Goal: Navigation & Orientation: Find specific page/section

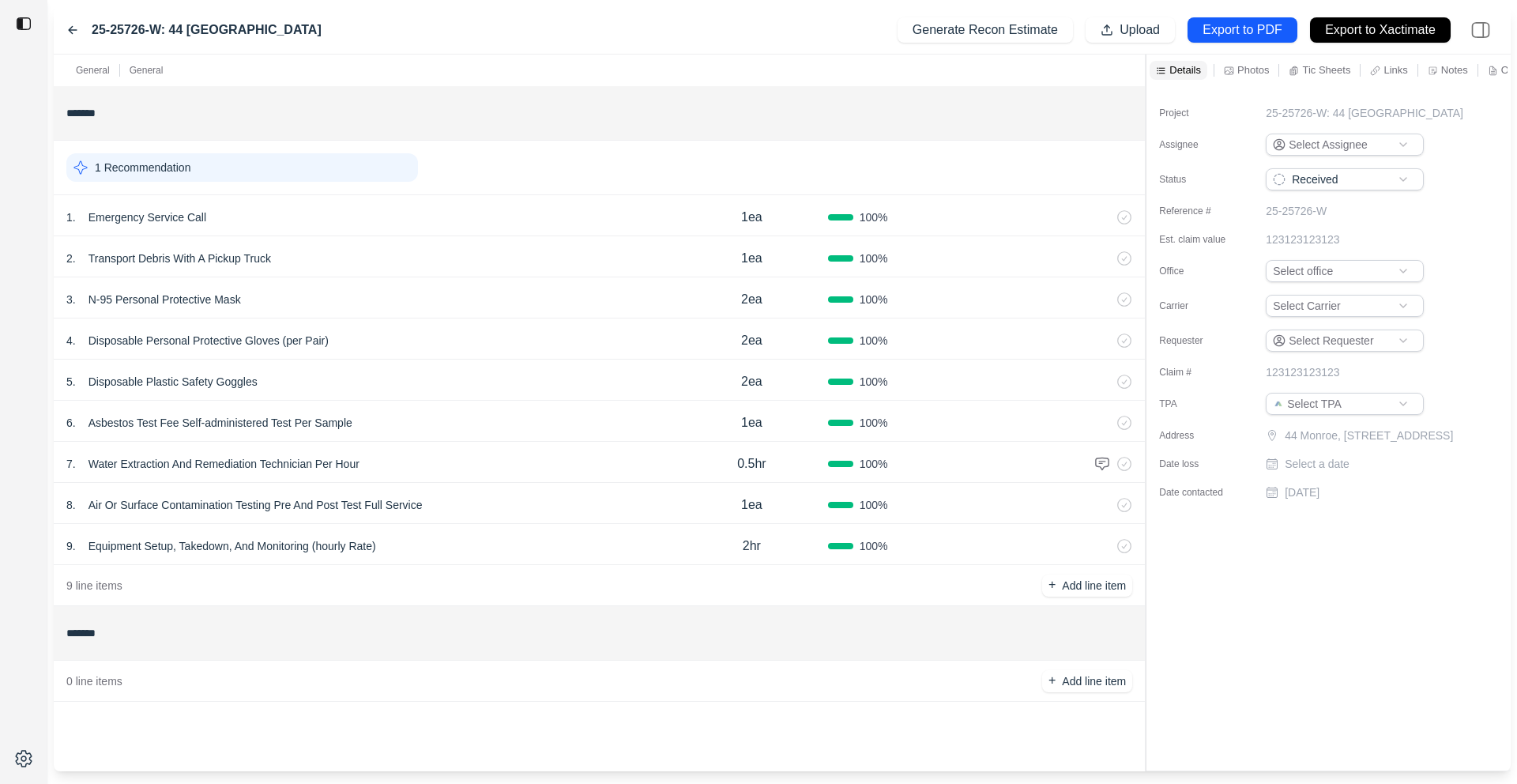
click at [842, 76] on div "General General" at bounding box center [599, 70] width 1091 height 32
click at [74, 33] on icon at bounding box center [73, 30] width 13 height 13
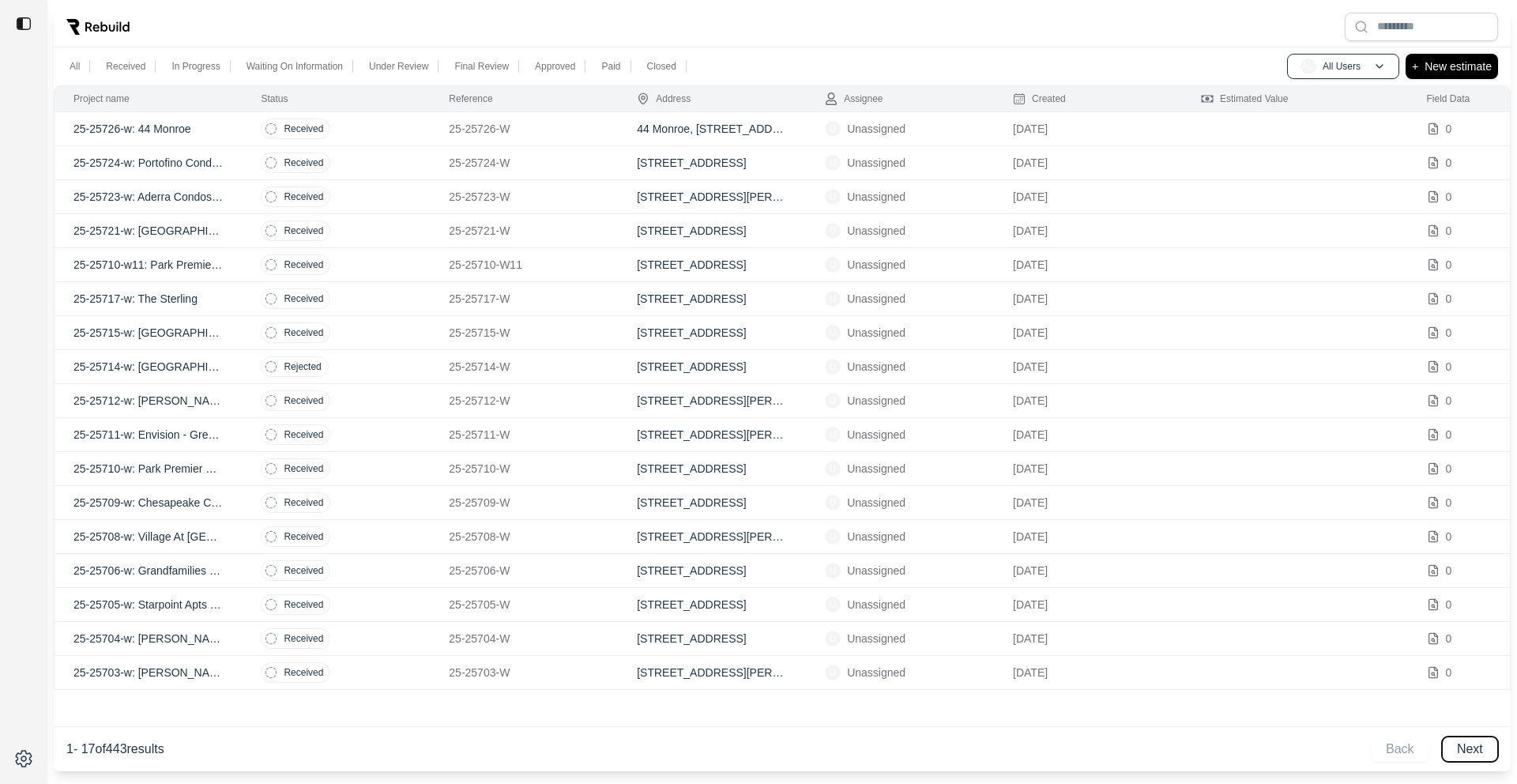
click at [1161, 655] on button "Next" at bounding box center [1470, 748] width 56 height 25
click at [1161, 655] on button "Back" at bounding box center [1400, 748] width 59 height 25
click at [1161, 655] on div "Back Next" at bounding box center [1435, 748] width 127 height 25
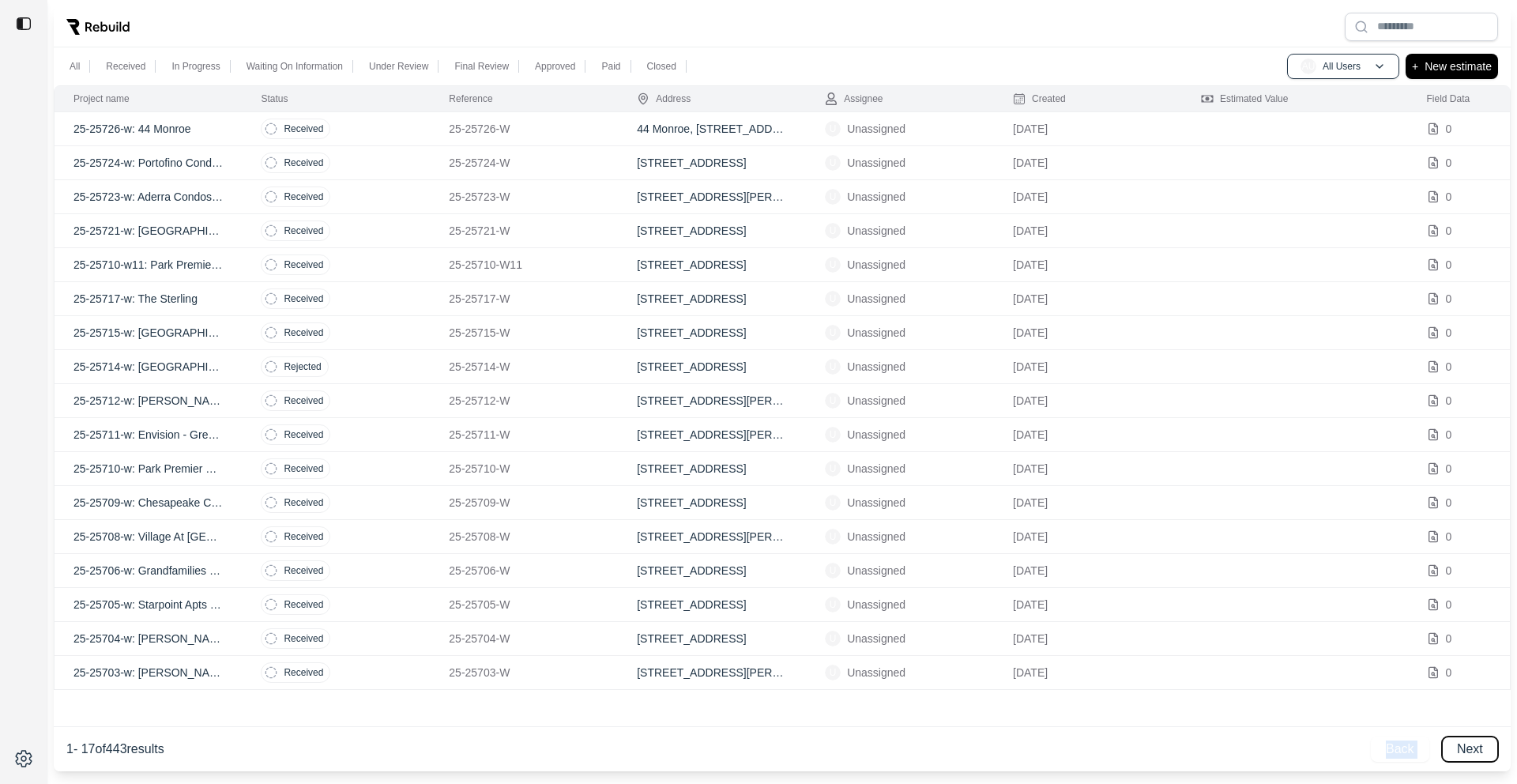
click at [1161, 655] on button "Next" at bounding box center [1470, 748] width 56 height 25
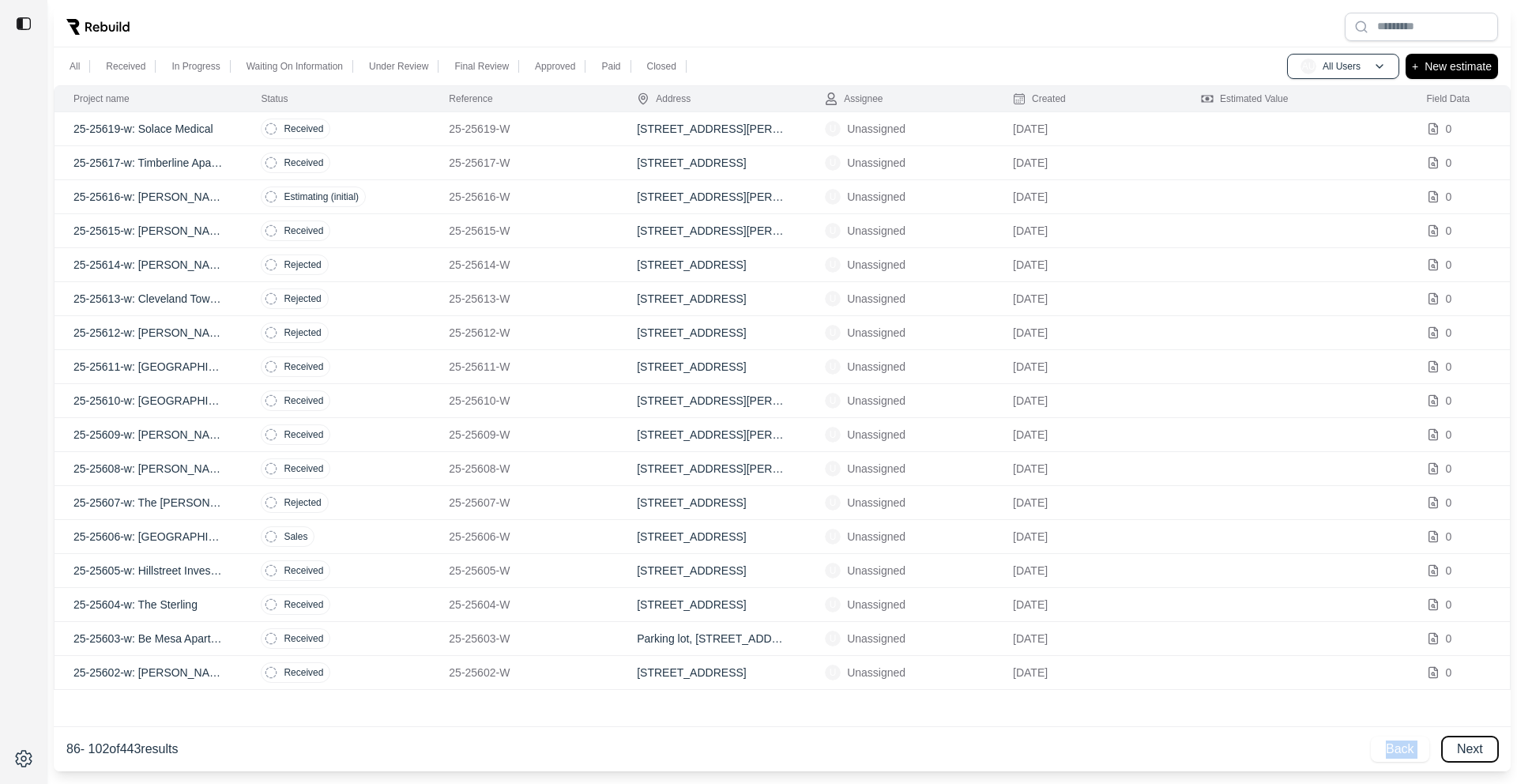
click at [1161, 655] on button "Next" at bounding box center [1470, 748] width 56 height 25
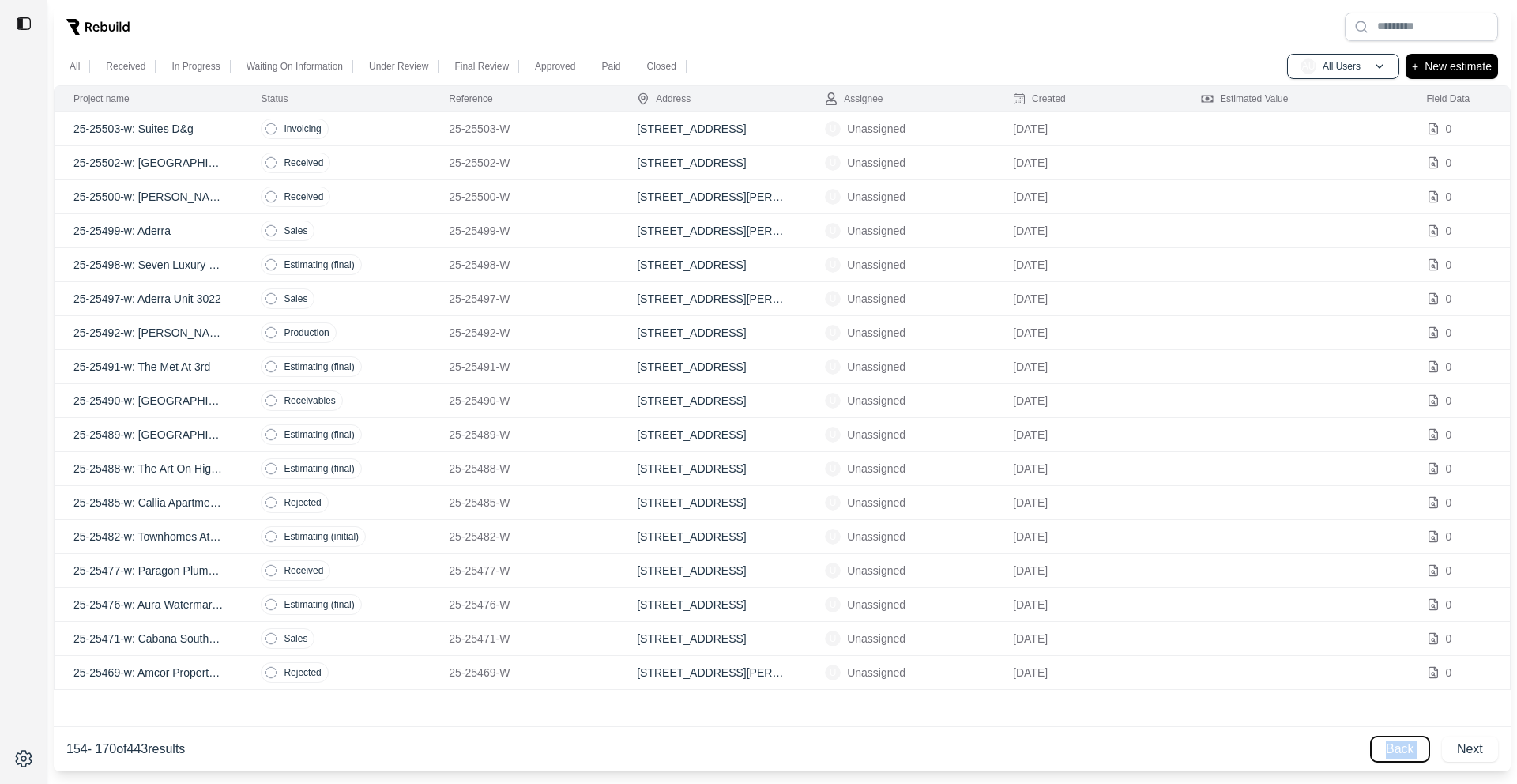
click at [1161, 655] on button "Back" at bounding box center [1400, 748] width 59 height 25
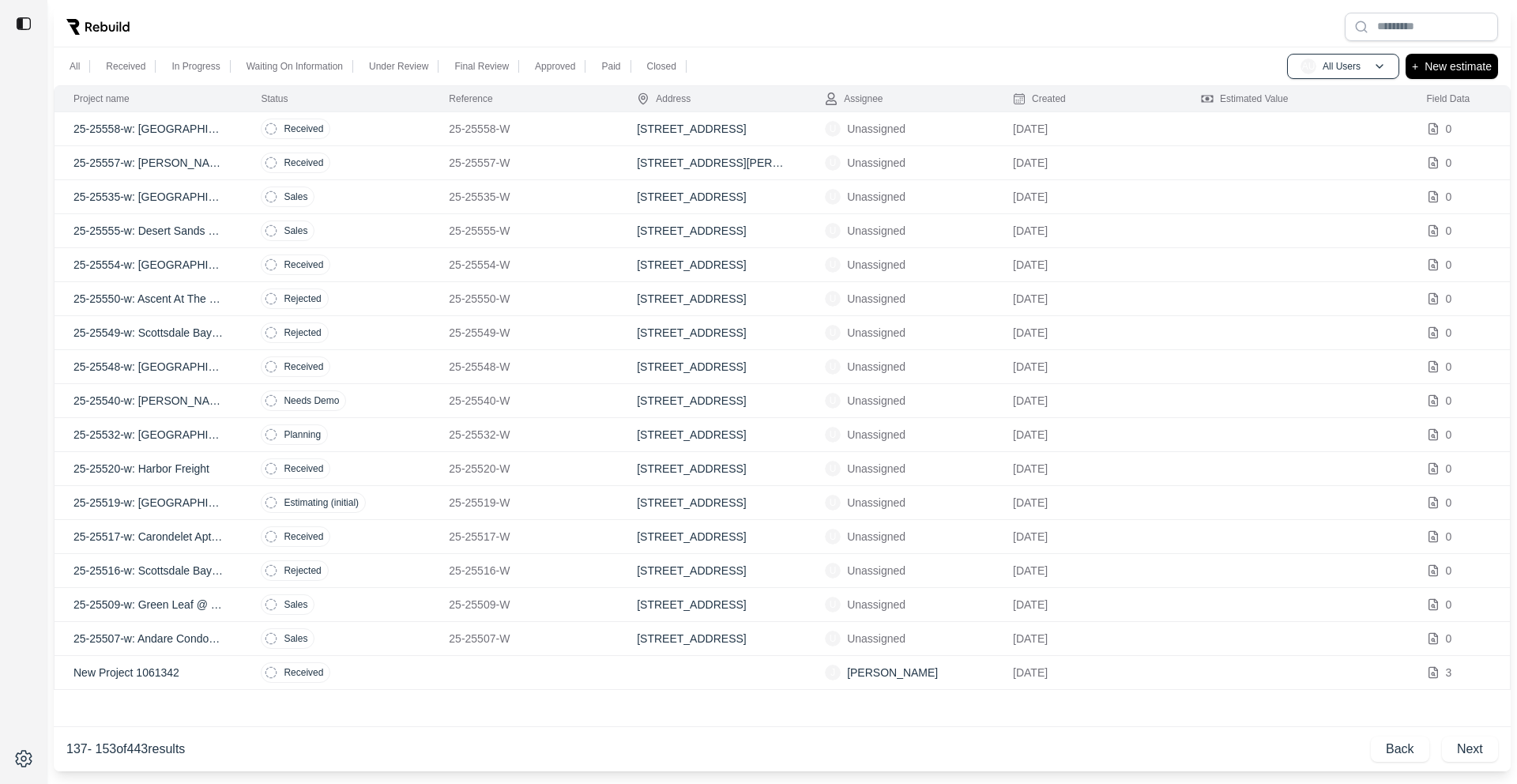
click at [133, 655] on p "New Project 1061342" at bounding box center [148, 672] width 149 height 15
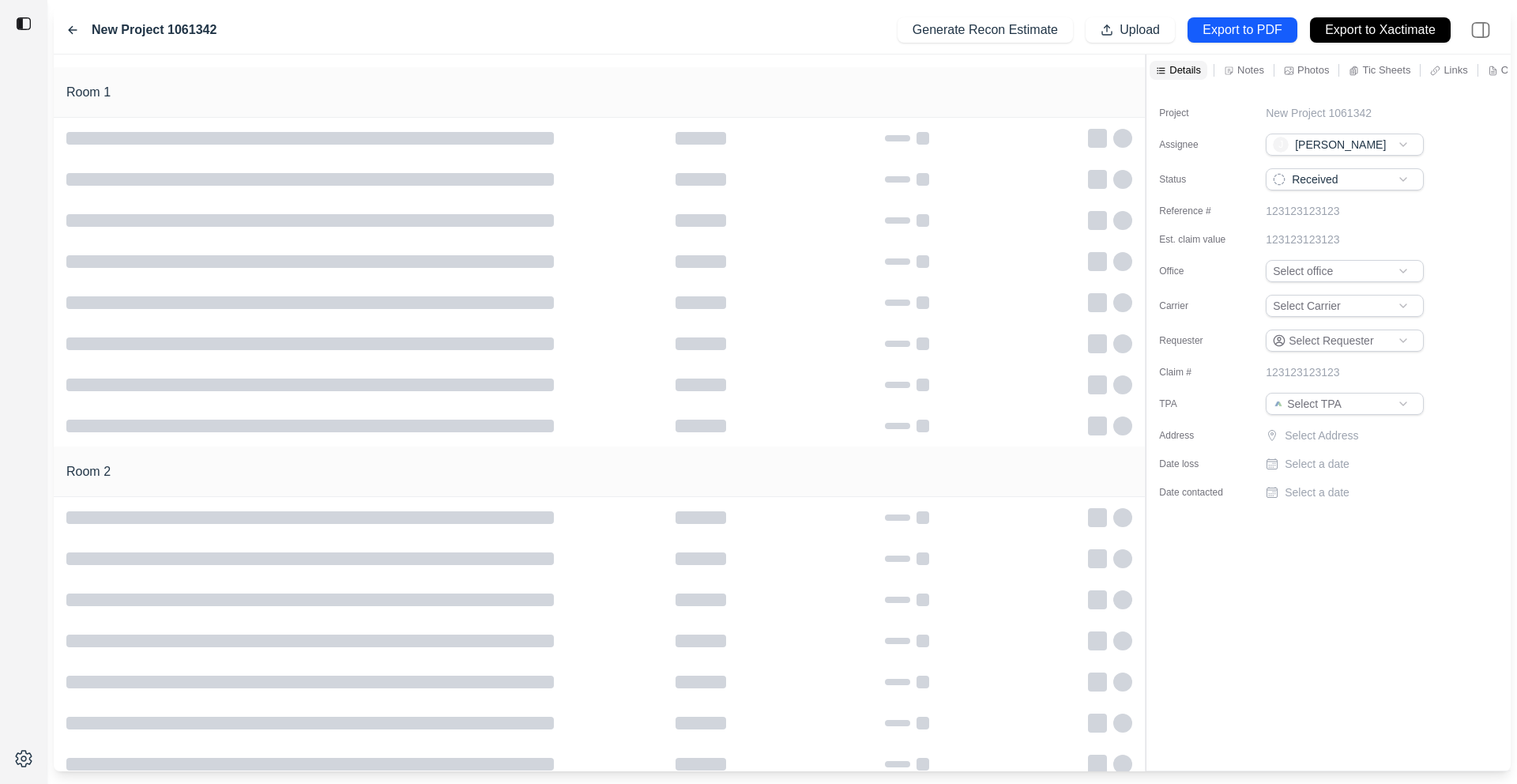
click at [69, 29] on icon at bounding box center [73, 30] width 8 height 7
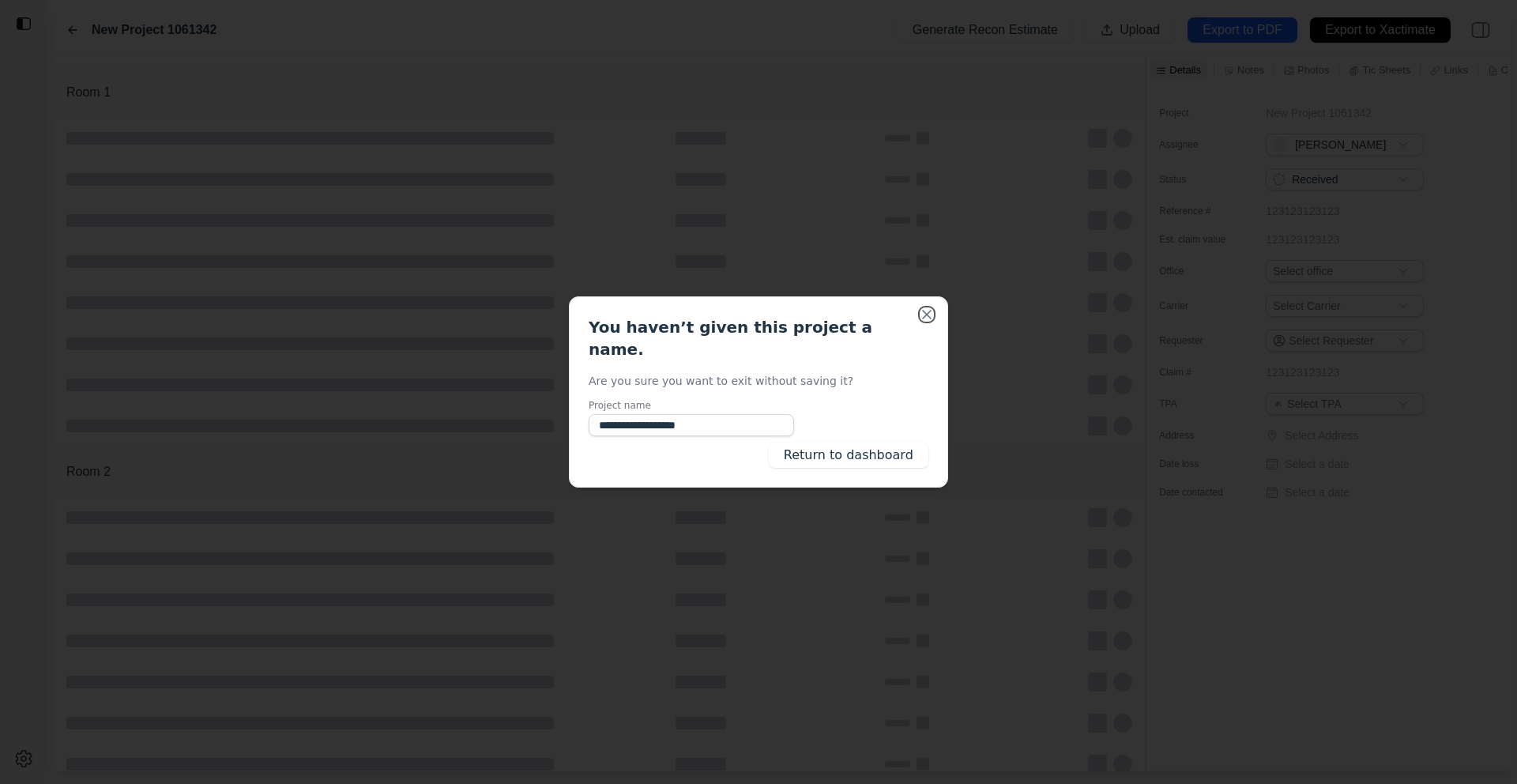
click at [931, 322] on button "Close" at bounding box center [926, 314] width 15 height 15
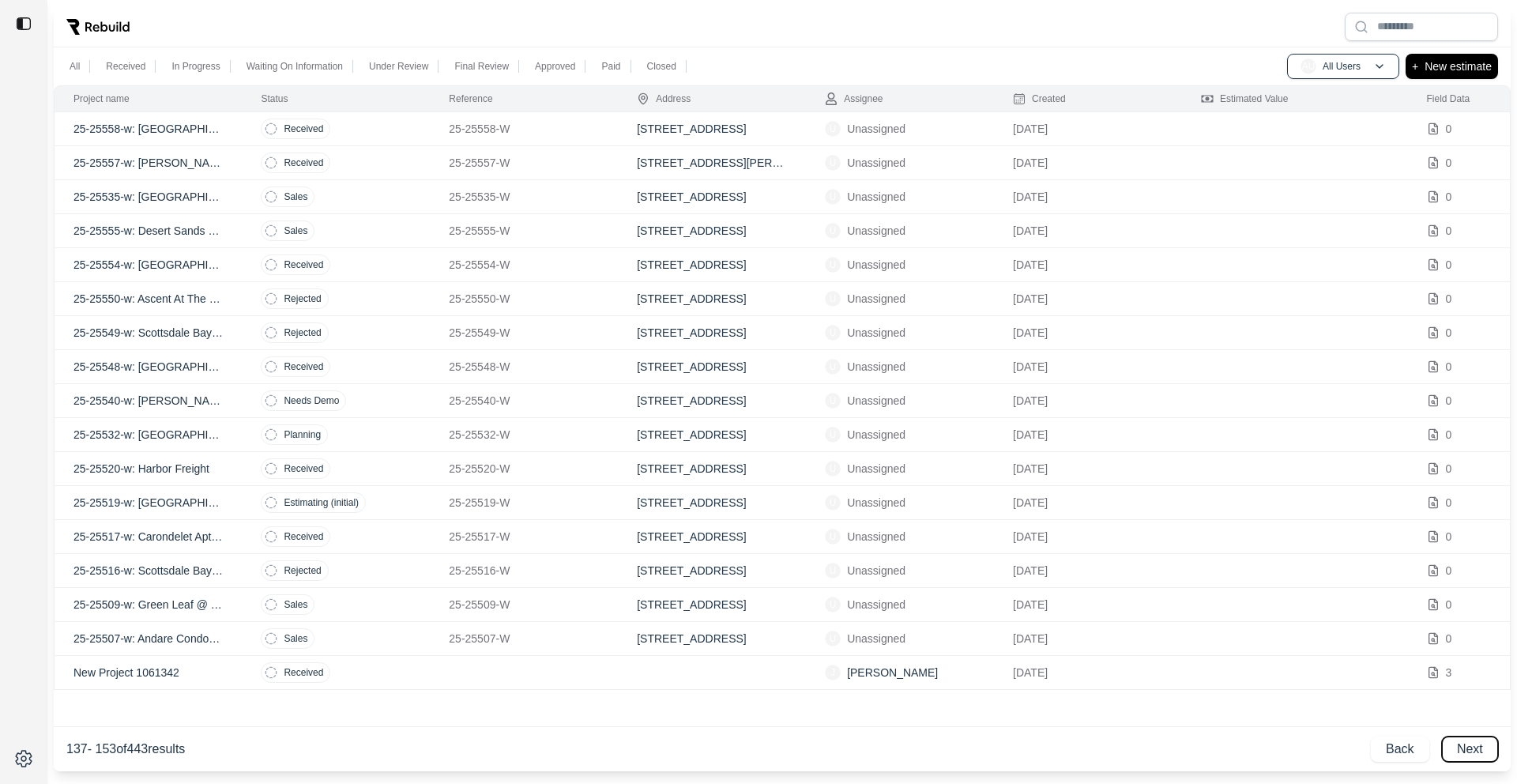
click at [1161, 655] on button "Next" at bounding box center [1470, 748] width 56 height 25
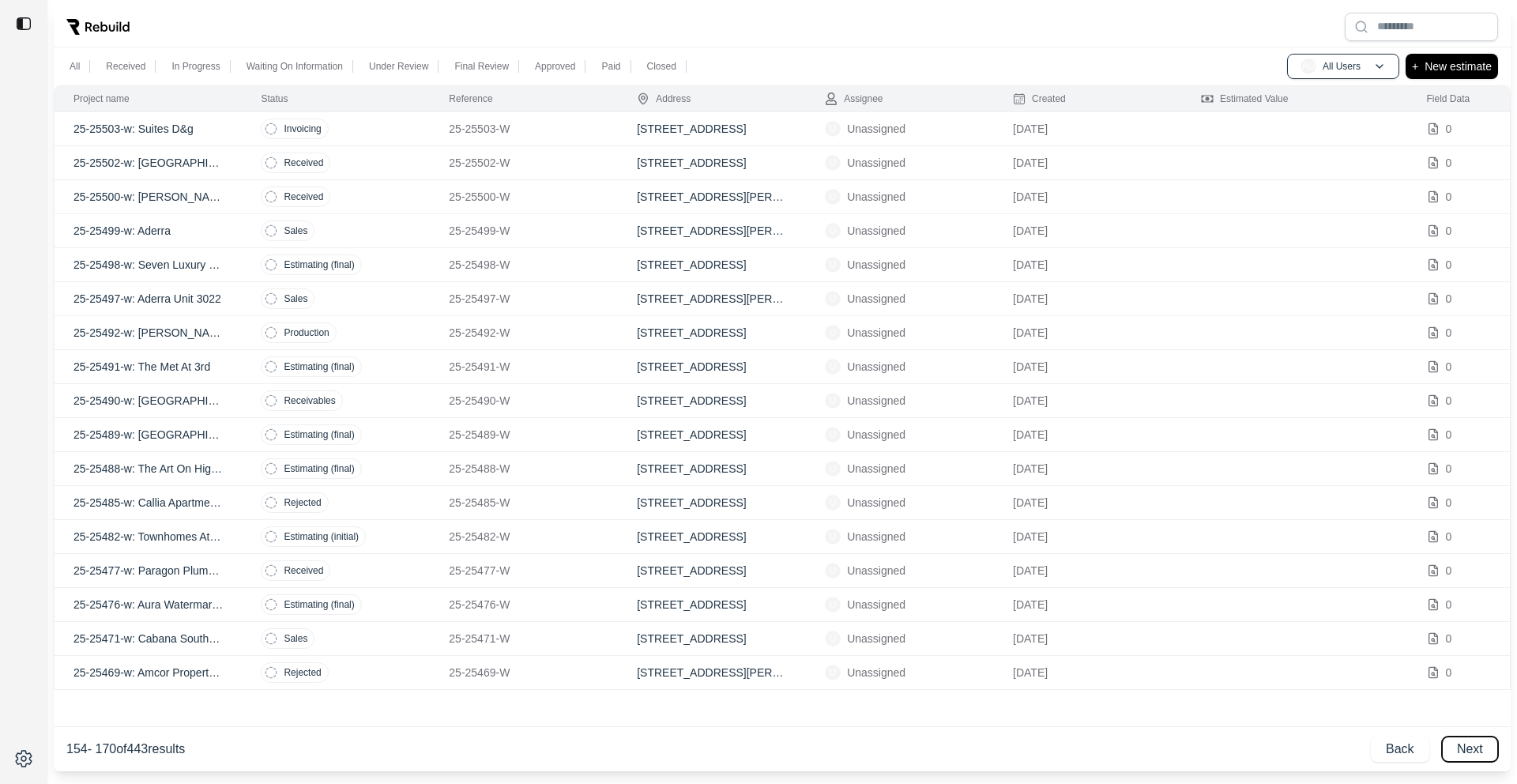
click at [1161, 655] on button "Next" at bounding box center [1470, 748] width 56 height 25
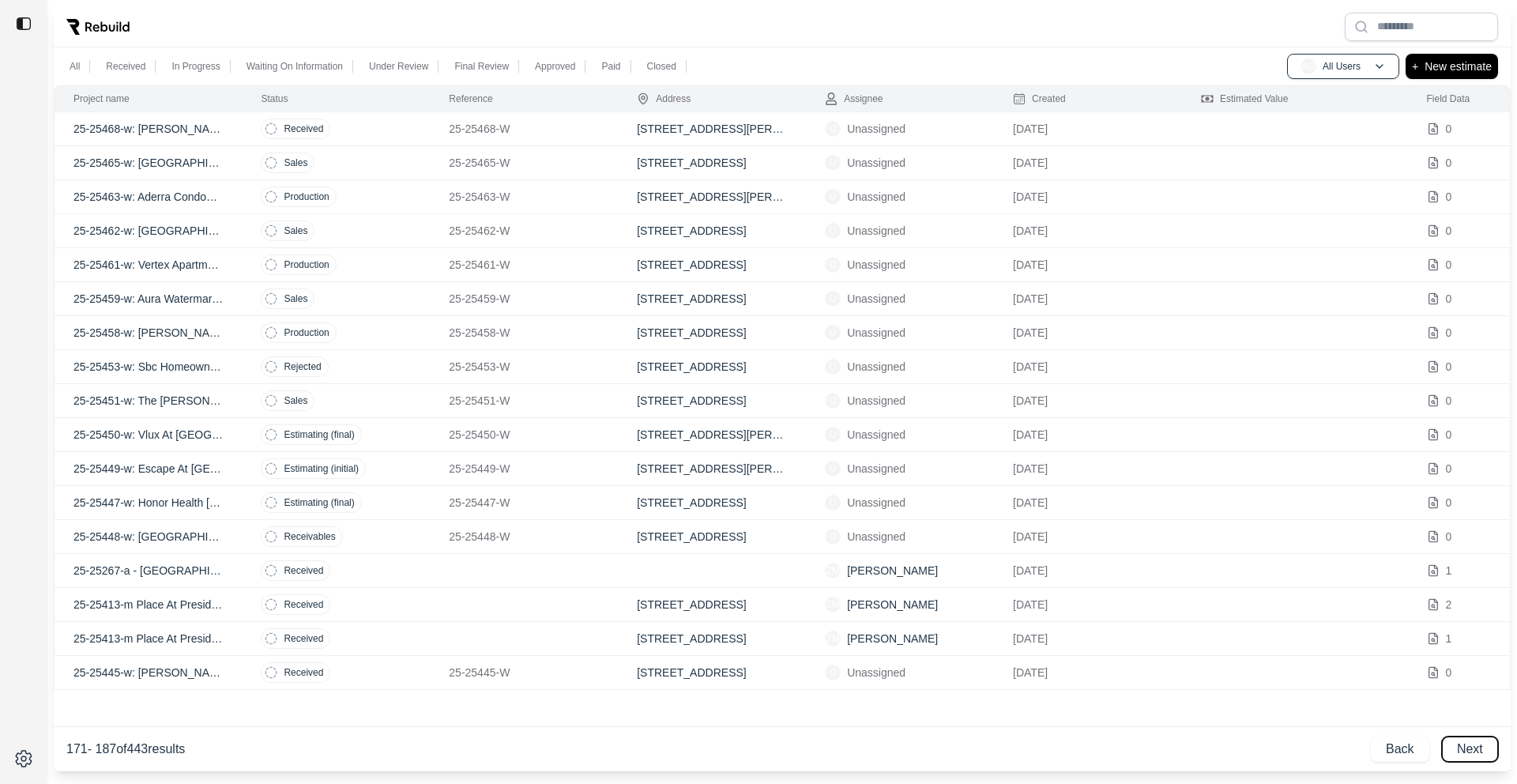
click at [1161, 655] on button "Next" at bounding box center [1470, 748] width 56 height 25
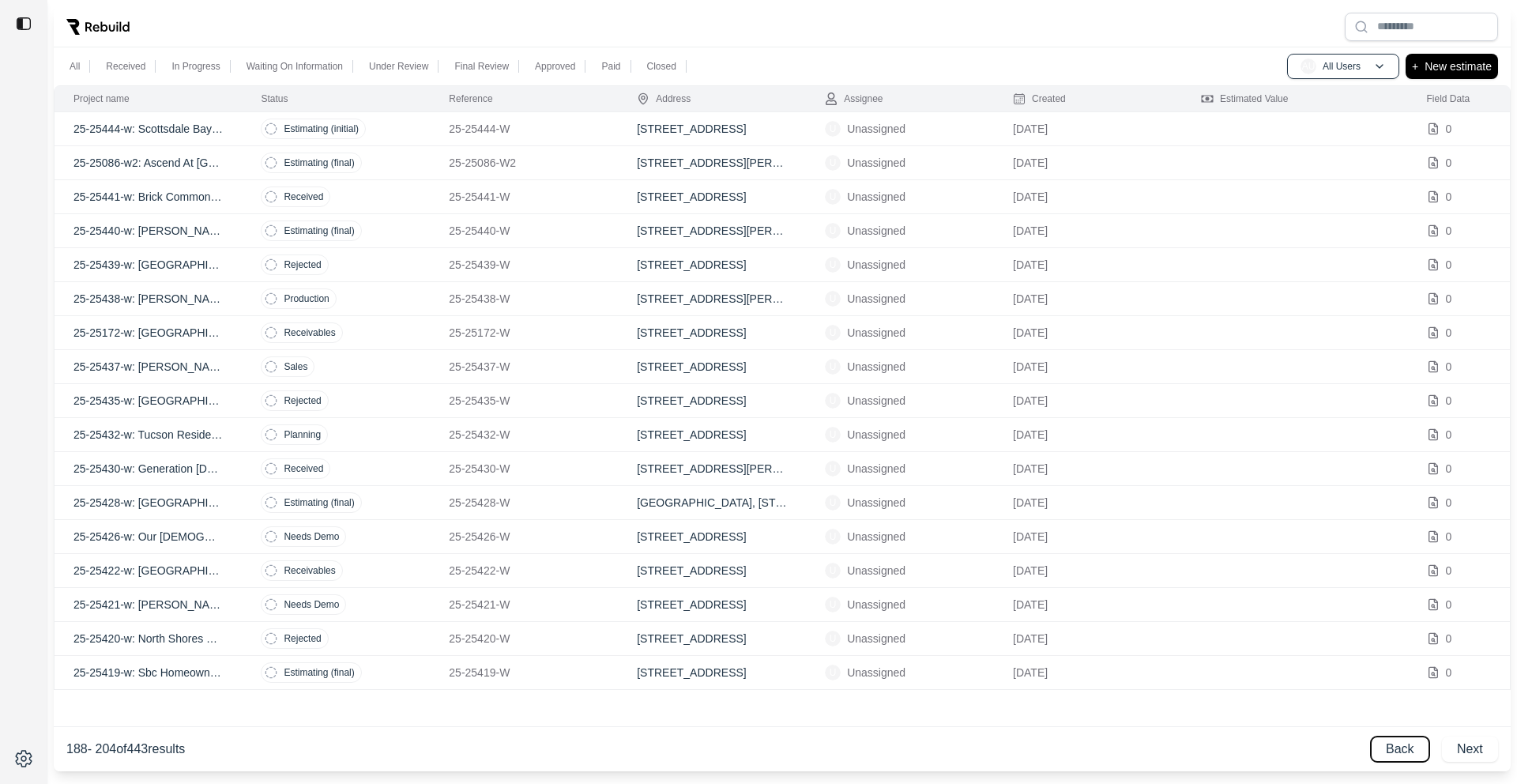
click at [1161, 655] on button "Back" at bounding box center [1400, 748] width 59 height 25
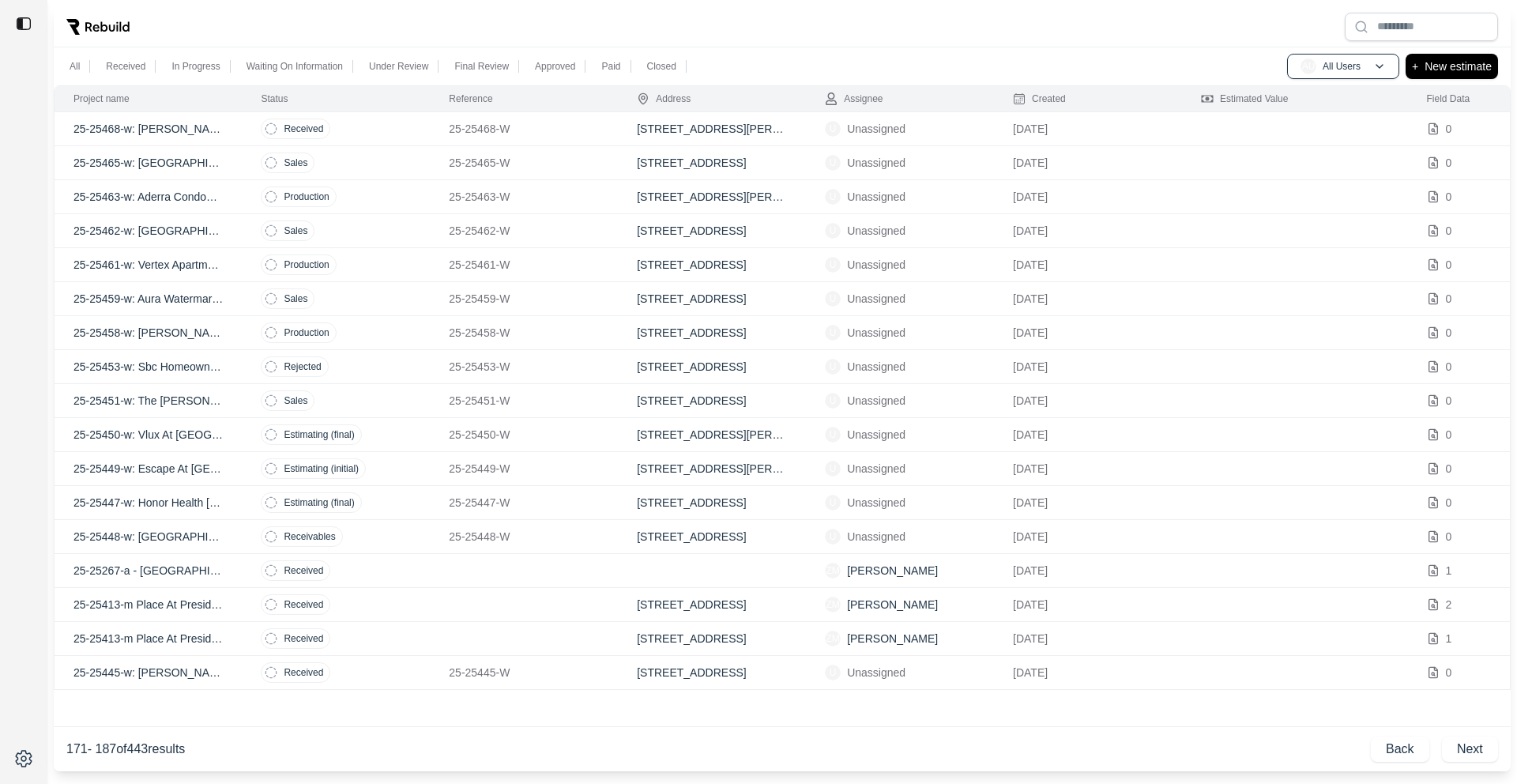
click at [152, 603] on p "25-25413-m Place At Presidio Trail - Recon" at bounding box center [148, 604] width 149 height 15
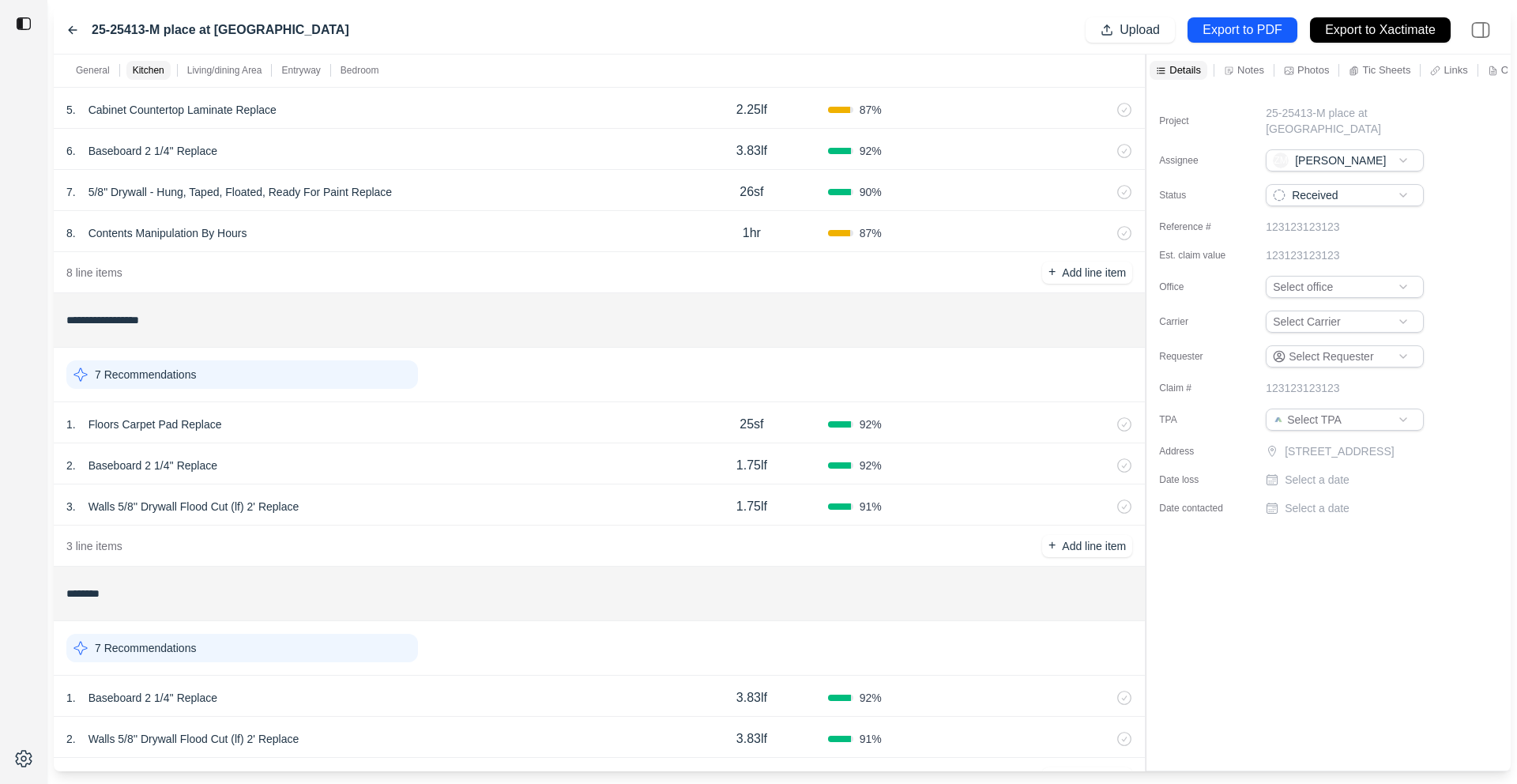
scroll to position [434, 0]
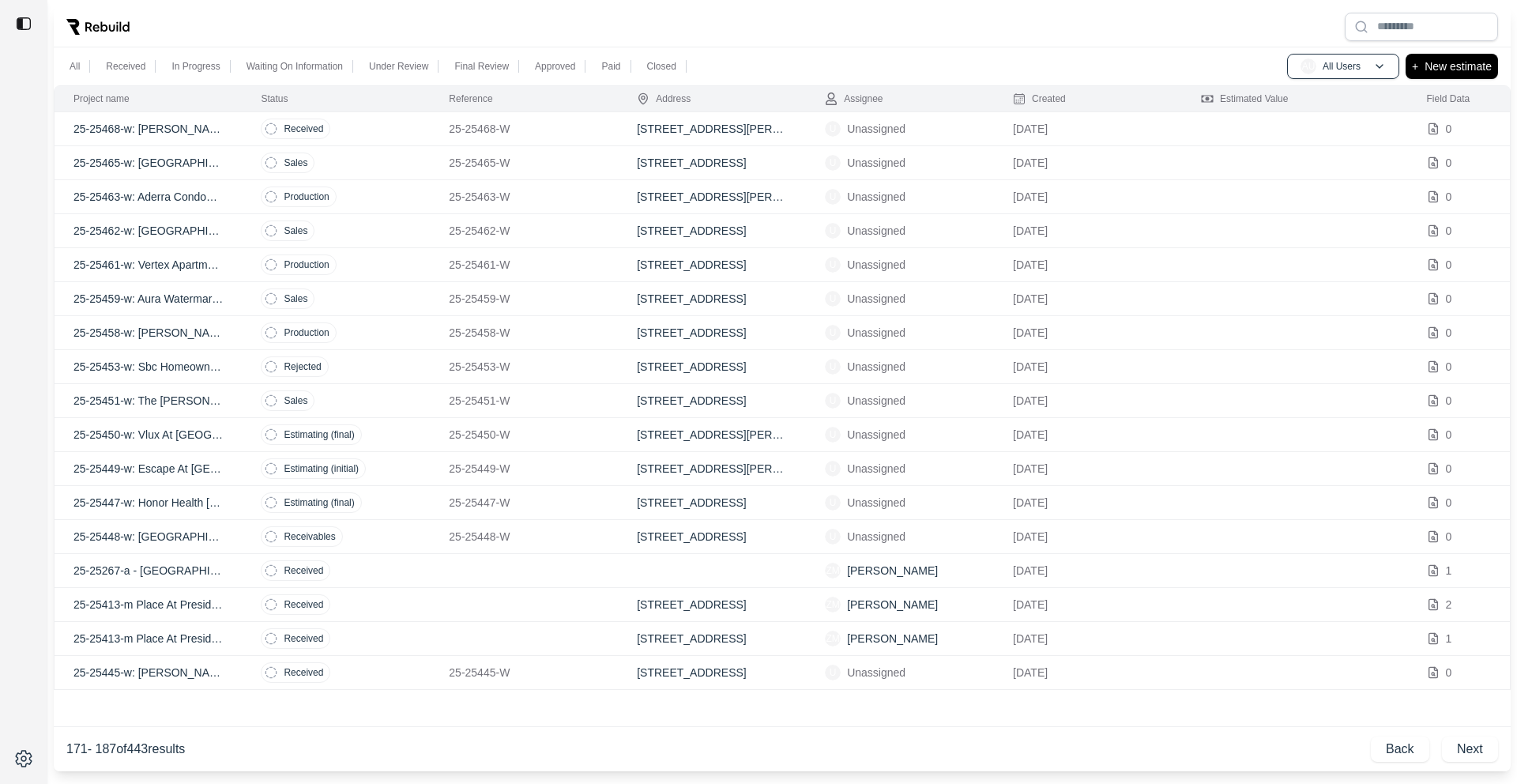
click at [673, 606] on td "[STREET_ADDRESS]" at bounding box center [712, 605] width 188 height 34
